Goal: Task Accomplishment & Management: Manage account settings

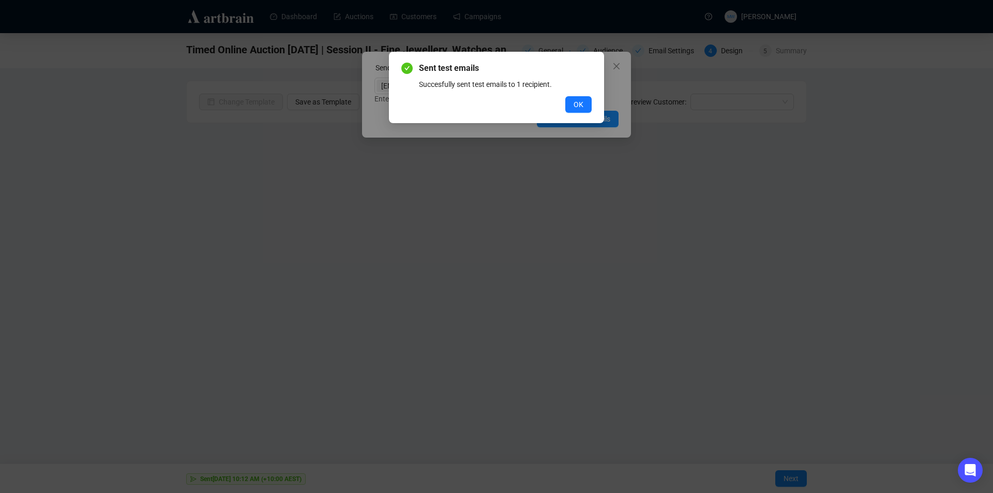
click at [573, 102] on button "OK" at bounding box center [578, 104] width 26 height 17
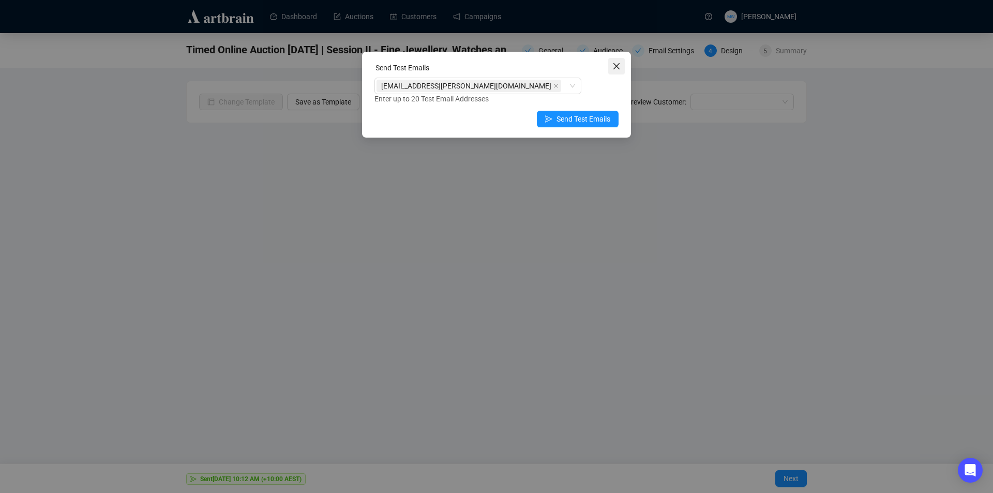
click at [616, 68] on icon "close" at bounding box center [617, 66] width 8 height 8
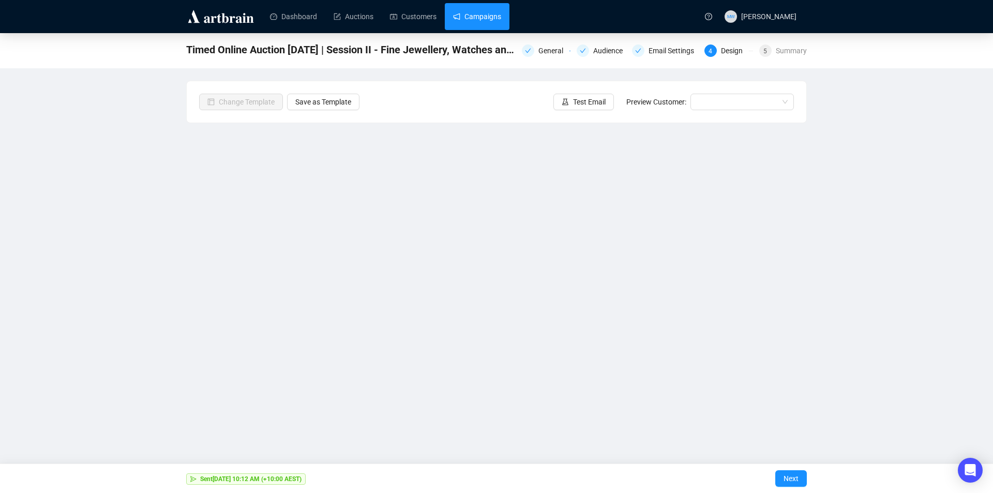
click at [470, 18] on link "Campaigns" at bounding box center [477, 16] width 48 height 27
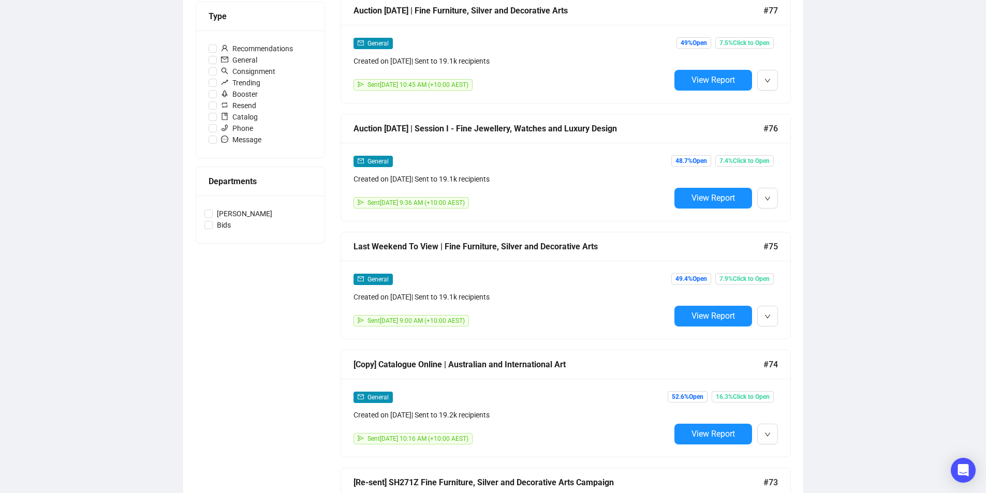
scroll to position [414, 0]
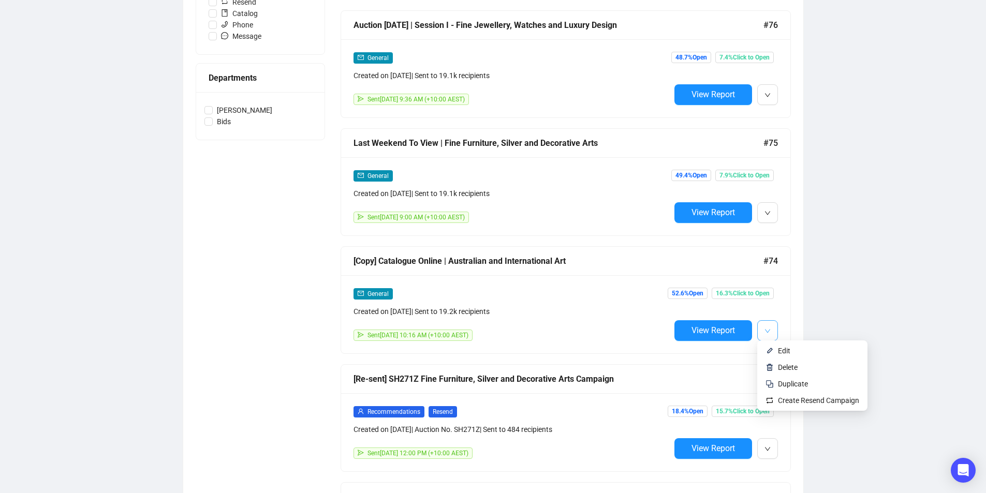
click at [760, 321] on button "button" at bounding box center [767, 330] width 21 height 21
click at [780, 380] on span "Duplicate" at bounding box center [793, 384] width 30 height 8
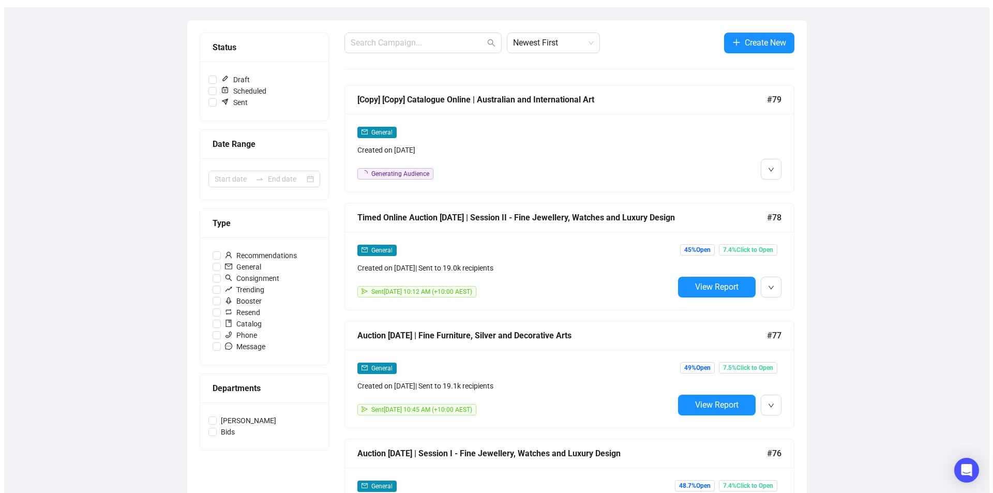
scroll to position [0, 0]
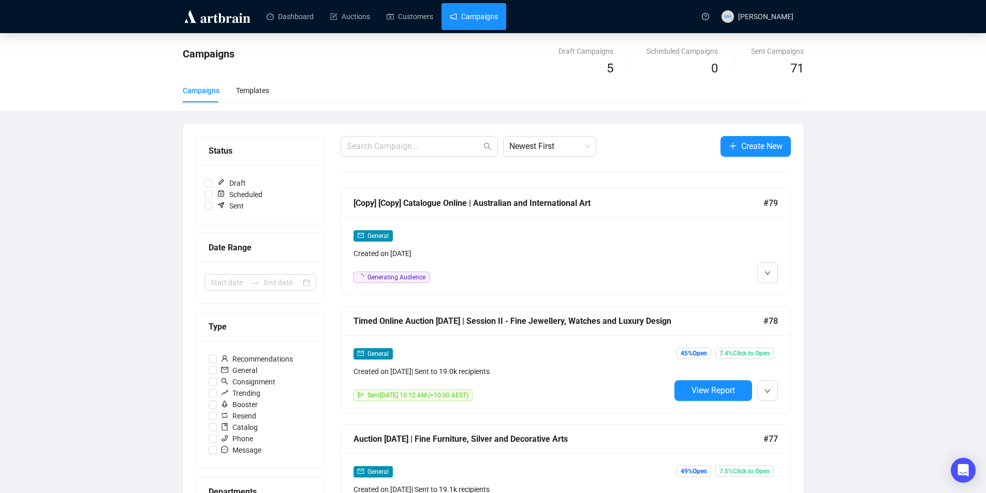
click at [568, 214] on div "[Copy] [Copy] Catalogue Online | Australian and International Art #79" at bounding box center [565, 203] width 449 height 29
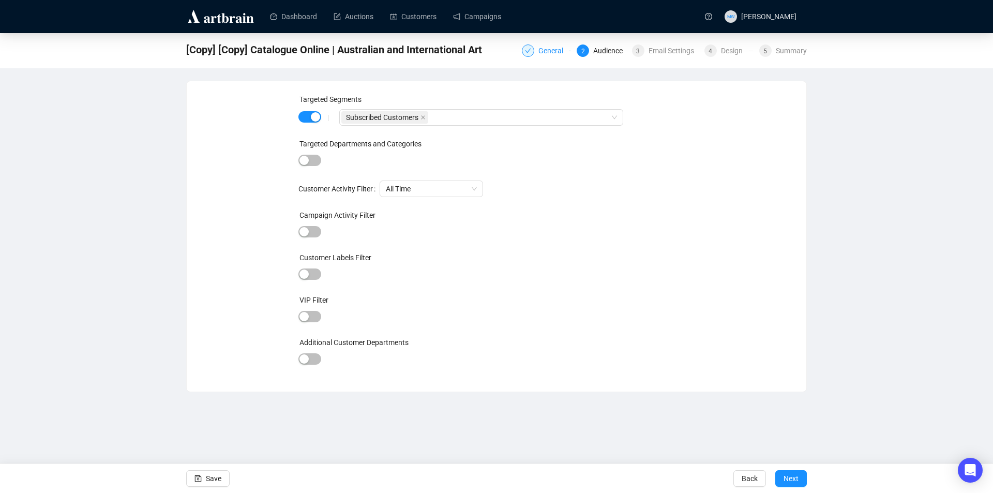
click at [553, 56] on div "General" at bounding box center [554, 50] width 31 height 12
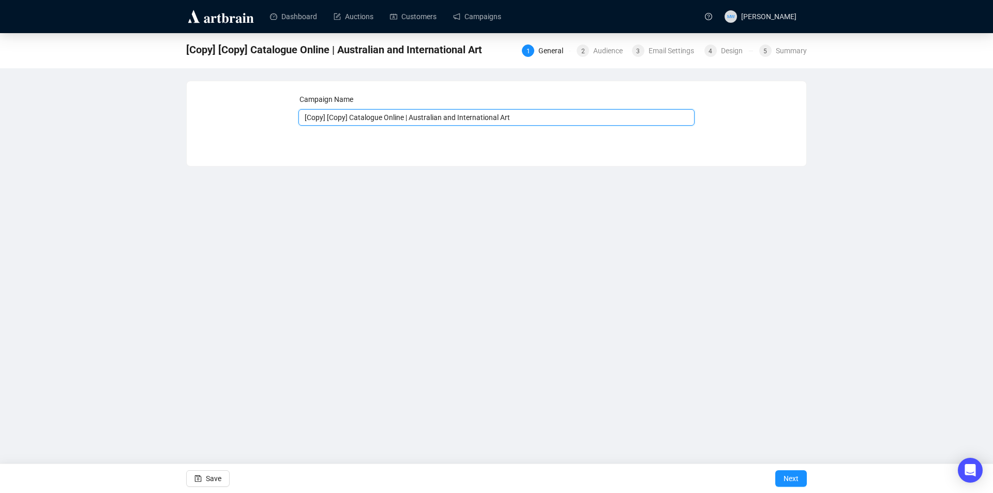
drag, startPoint x: 351, startPoint y: 117, endPoint x: 265, endPoint y: 109, distance: 85.7
click at [265, 109] on div "Campaign Name [Copy] [Copy] Catalogue Online | Australian and International Art…" at bounding box center [496, 116] width 595 height 44
drag, startPoint x: 465, startPoint y: 112, endPoint x: 379, endPoint y: 111, distance: 85.4
click at [380, 112] on input "Catalogue Online | Australian and International Art" at bounding box center [497, 117] width 397 height 17
paste input "Art and Objects from The Estate of Ray Hughes"
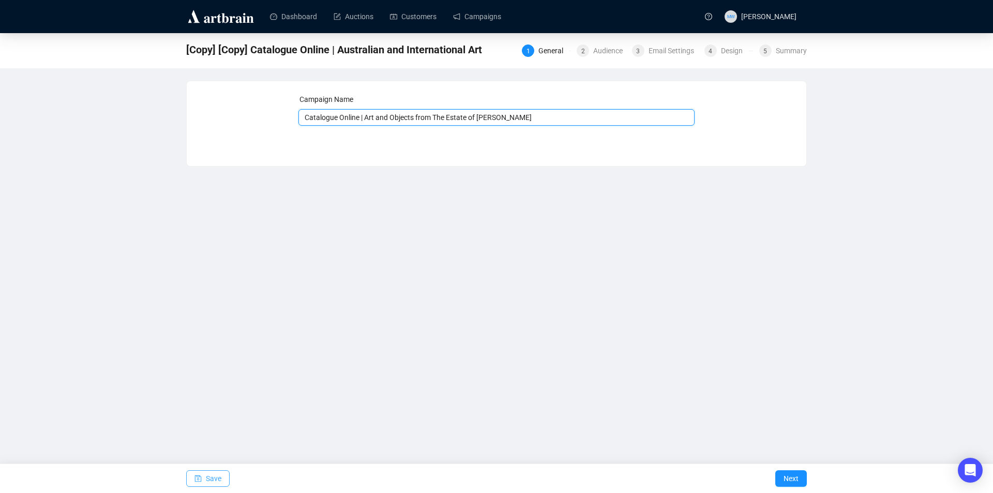
type input "Catalogue Online | Art and Objects from The Estate of [PERSON_NAME]"
click at [221, 478] on button "Save" at bounding box center [207, 478] width 43 height 17
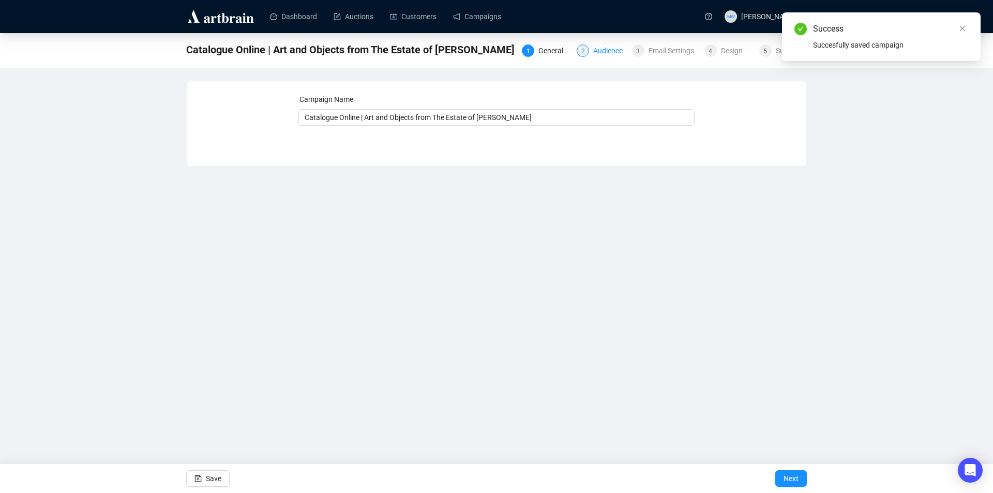
click at [611, 50] on div "Audience" at bounding box center [611, 50] width 36 height 12
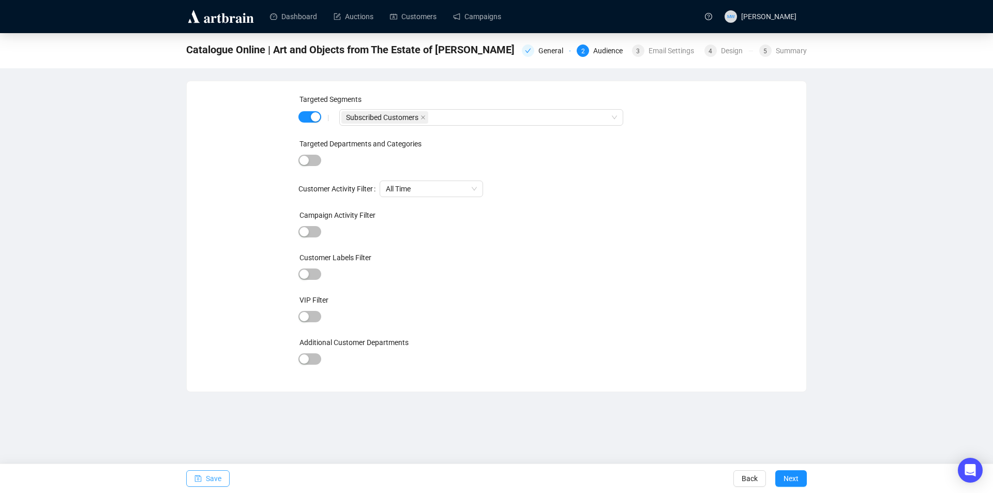
click at [205, 477] on button "Save" at bounding box center [207, 478] width 43 height 17
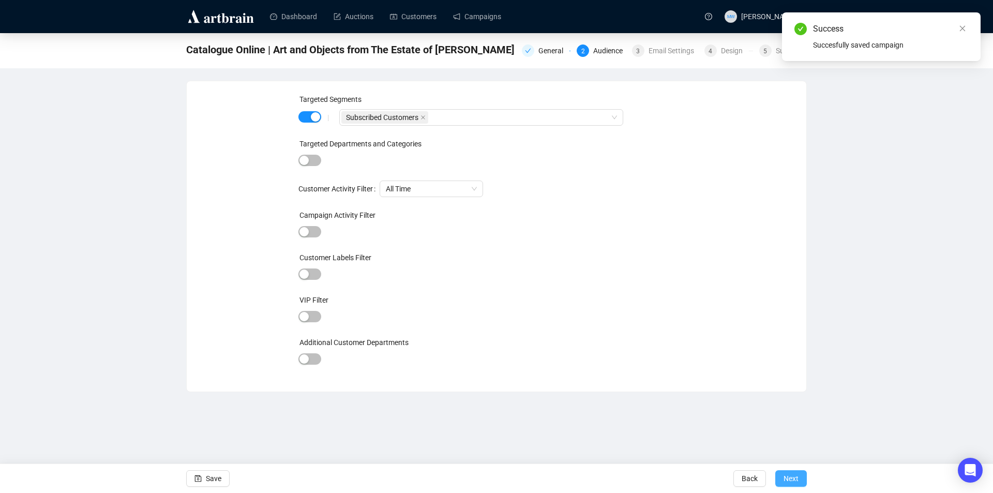
click at [798, 478] on span "Next" at bounding box center [791, 478] width 15 height 29
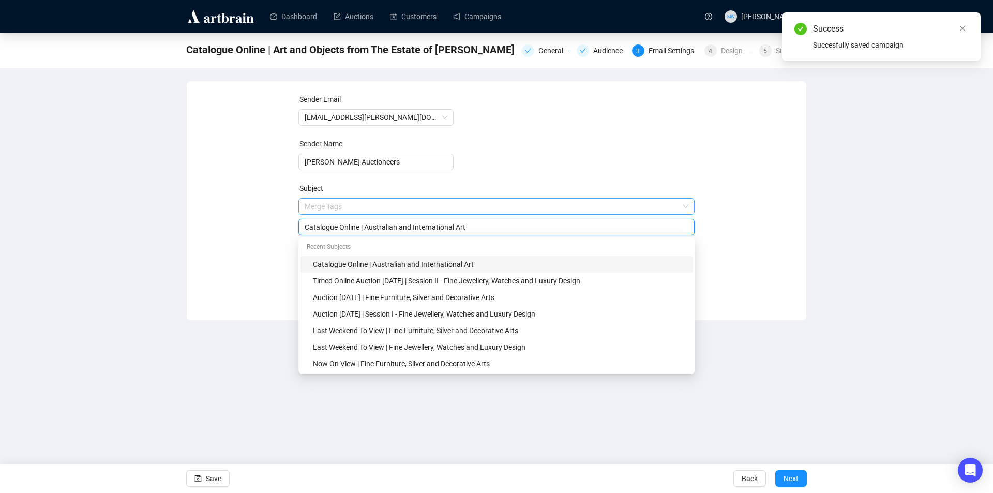
drag, startPoint x: 481, startPoint y: 205, endPoint x: 376, endPoint y: 214, distance: 105.9
click at [376, 214] on span "Merge Tags Catalogue Online | Australian and International Art" at bounding box center [497, 216] width 397 height 29
paste input "Art and Objects from The Estate of Ray Hughes"
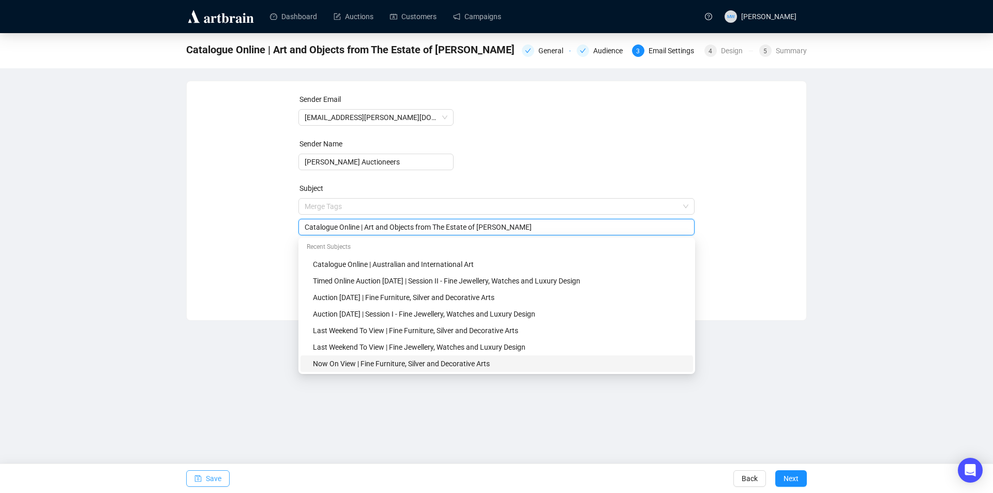
type input "Catalogue Online | Art and Objects from The Estate of [PERSON_NAME]"
click at [205, 479] on button "Save" at bounding box center [207, 478] width 43 height 17
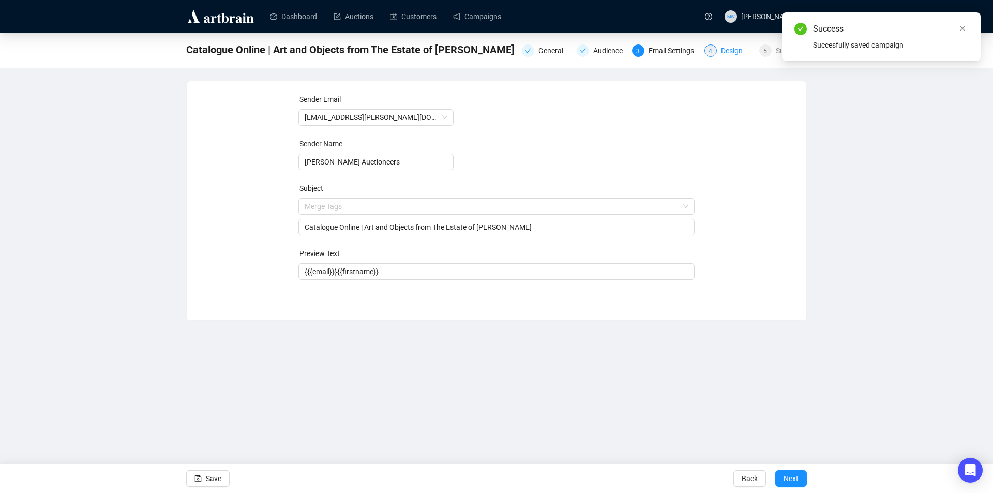
click at [734, 49] on div "Design" at bounding box center [735, 50] width 28 height 12
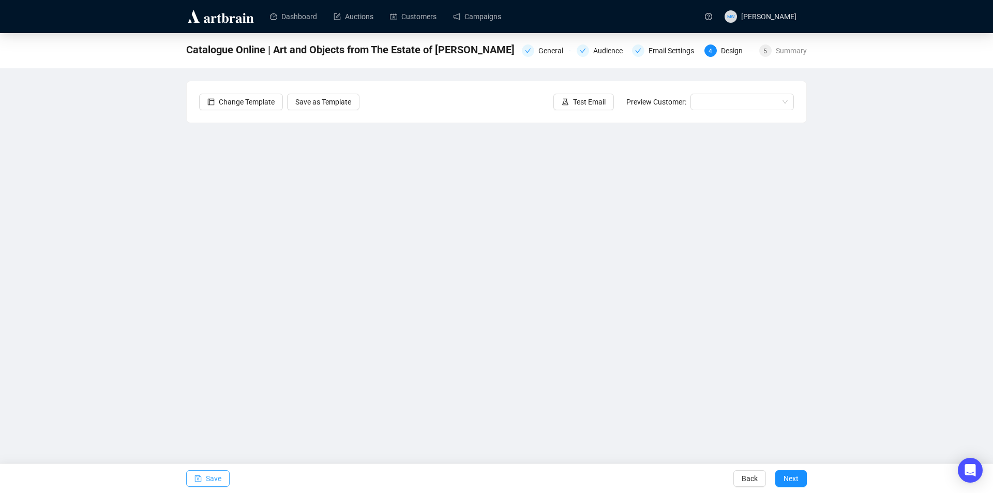
click at [209, 481] on span "Save" at bounding box center [214, 478] width 16 height 29
click at [211, 477] on span "Save" at bounding box center [214, 478] width 16 height 29
click at [868, 318] on div "Catalogue Online | Art and Objects from The Estate of Ray Hughes General Audien…" at bounding box center [496, 231] width 993 height 396
click at [211, 480] on span "Save" at bounding box center [214, 478] width 16 height 29
click at [199, 475] on icon "save" at bounding box center [198, 478] width 7 height 7
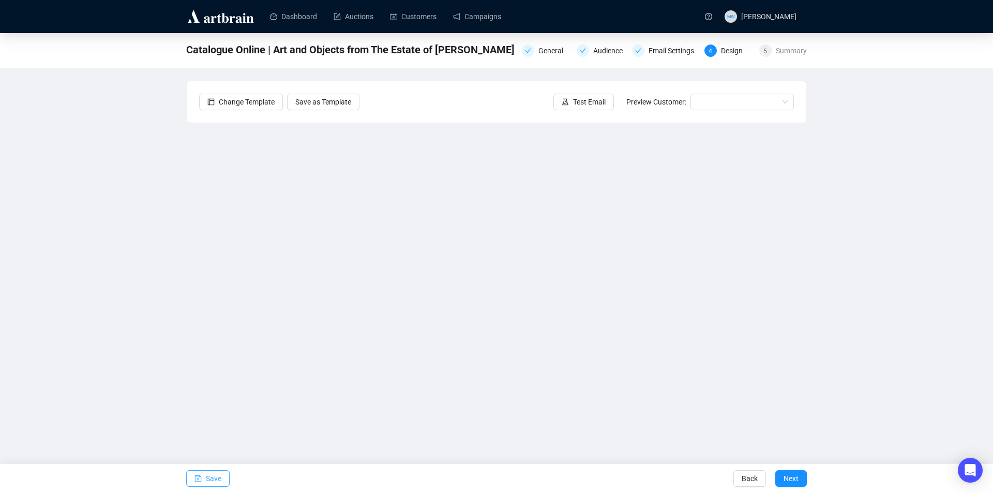
click at [889, 131] on div "Catalogue Online | Art and Objects from The Estate of Ray Hughes General Audien…" at bounding box center [496, 231] width 993 height 396
click at [224, 482] on button "Save" at bounding box center [207, 478] width 43 height 17
click at [200, 476] on icon "save" at bounding box center [198, 478] width 7 height 7
click at [201, 472] on span "button" at bounding box center [198, 478] width 7 height 29
click at [216, 476] on span "Save" at bounding box center [214, 478] width 16 height 29
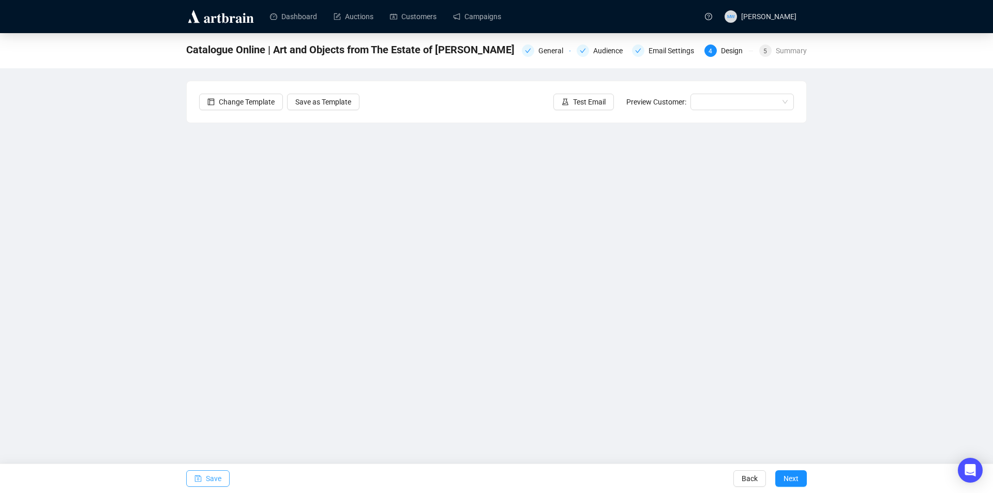
click at [217, 481] on span "Save" at bounding box center [214, 478] width 16 height 29
click at [204, 473] on button "Save" at bounding box center [207, 478] width 43 height 17
click at [214, 477] on span "Save" at bounding box center [214, 478] width 16 height 29
click at [218, 478] on span "Save" at bounding box center [214, 478] width 16 height 29
click at [200, 475] on icon "save" at bounding box center [198, 478] width 7 height 7
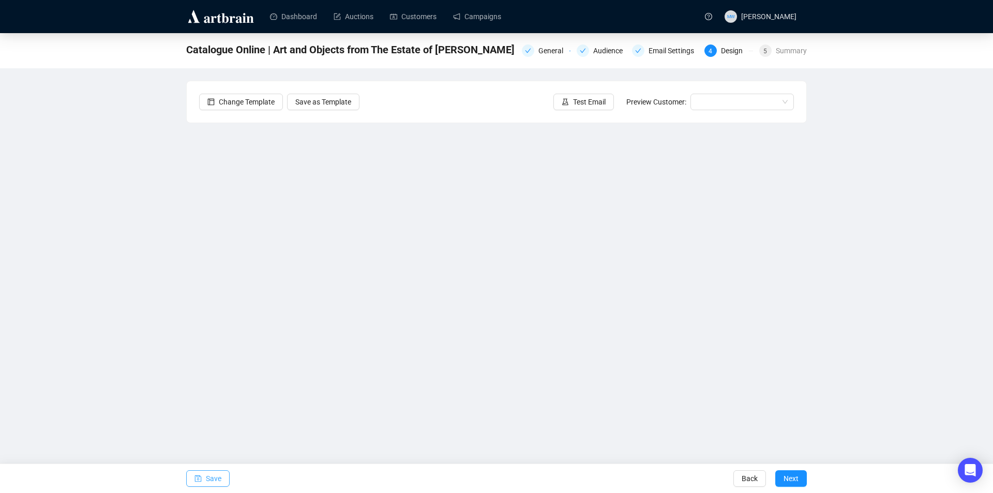
click at [196, 475] on icon "save" at bounding box center [198, 478] width 7 height 7
click at [211, 473] on span "Save" at bounding box center [214, 478] width 16 height 29
click at [208, 478] on span "Save" at bounding box center [214, 478] width 16 height 29
click at [215, 477] on span "Save" at bounding box center [214, 478] width 16 height 29
click at [204, 479] on button "Save" at bounding box center [207, 478] width 43 height 17
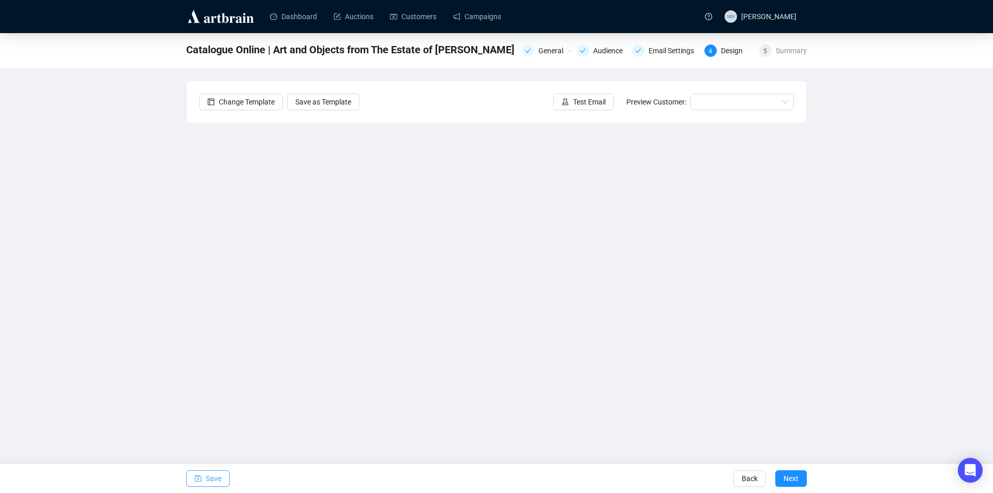
click at [214, 480] on span "Save" at bounding box center [214, 478] width 16 height 29
click at [201, 477] on icon "save" at bounding box center [198, 478] width 7 height 7
click at [208, 482] on span "Save" at bounding box center [214, 478] width 16 height 29
click at [598, 102] on span "Test Email" at bounding box center [589, 101] width 33 height 11
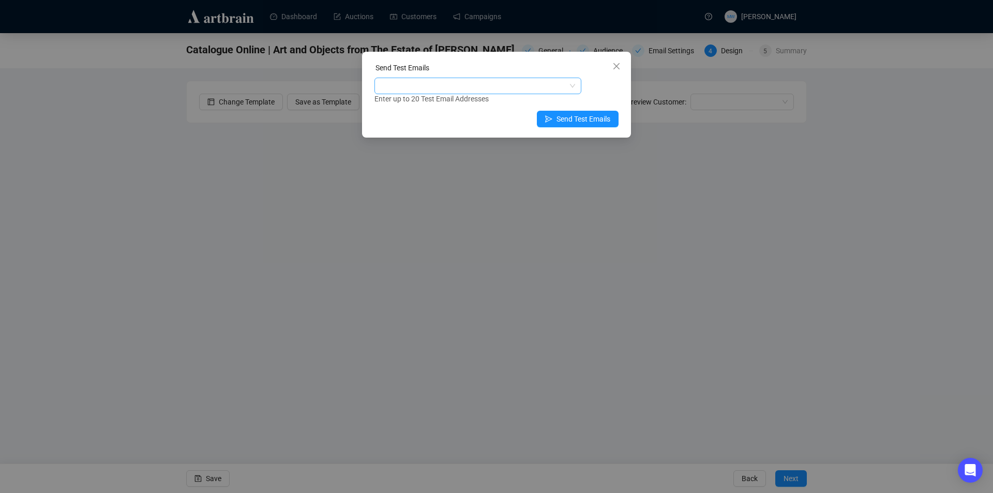
click at [490, 87] on div at bounding box center [473, 86] width 192 height 14
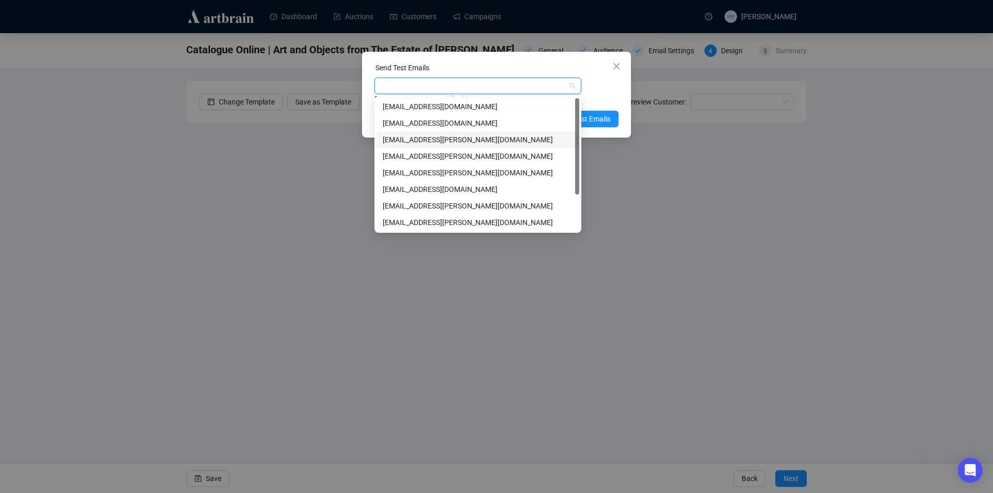
click at [423, 139] on div "[EMAIL_ADDRESS][PERSON_NAME][DOMAIN_NAME]" at bounding box center [478, 139] width 190 height 11
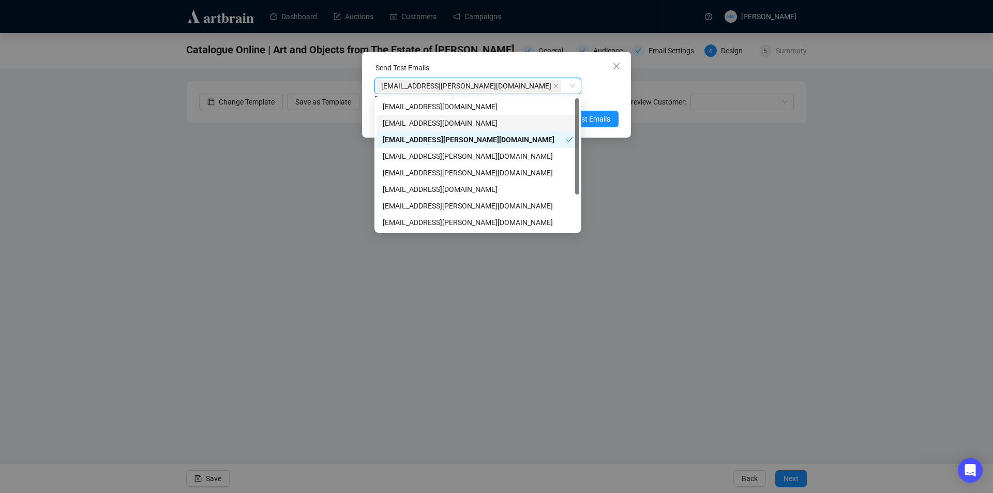
click at [619, 93] on div "Send Test Emails [EMAIL_ADDRESS][PERSON_NAME][DOMAIN_NAME] [EMAIL_ADDRESS][PERS…" at bounding box center [496, 95] width 269 height 86
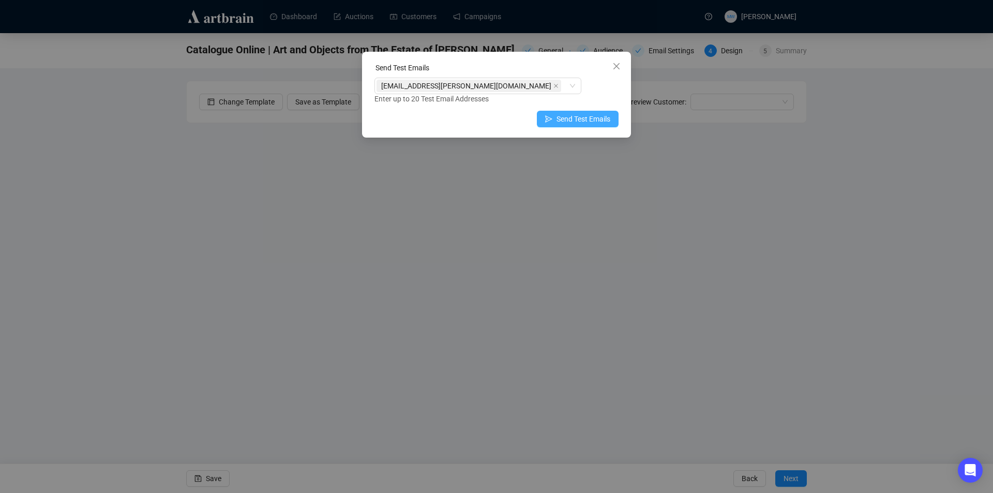
click at [601, 121] on span "Send Test Emails" at bounding box center [584, 118] width 54 height 11
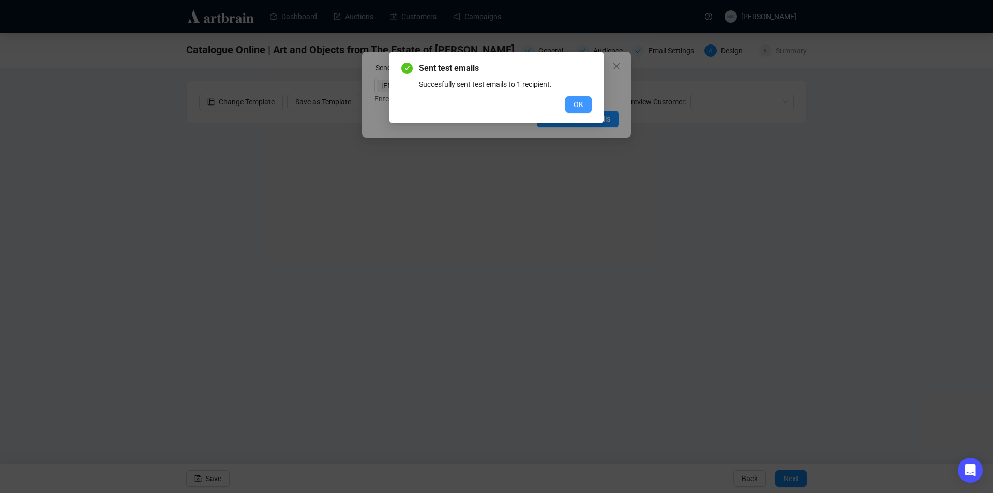
click at [585, 101] on button "OK" at bounding box center [578, 104] width 26 height 17
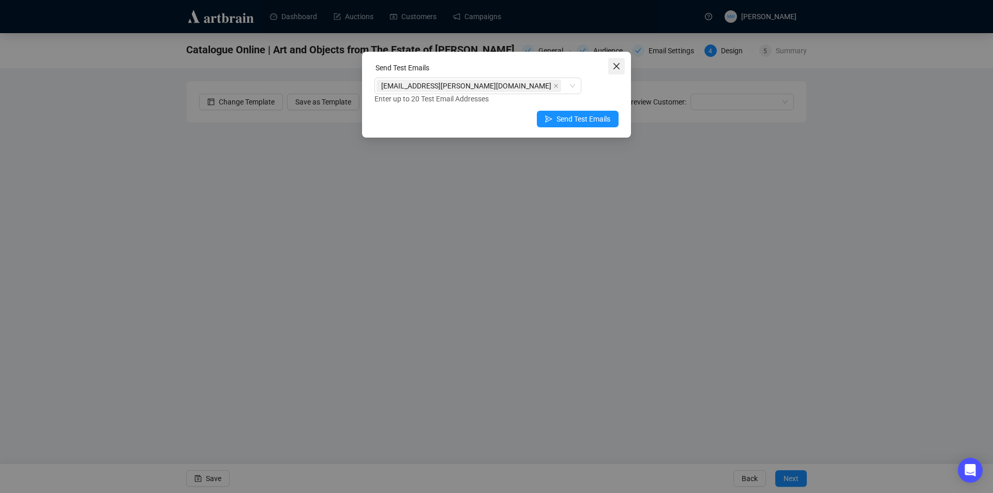
click at [614, 68] on icon "close" at bounding box center [617, 66] width 8 height 8
